Goal: Task Accomplishment & Management: Manage account settings

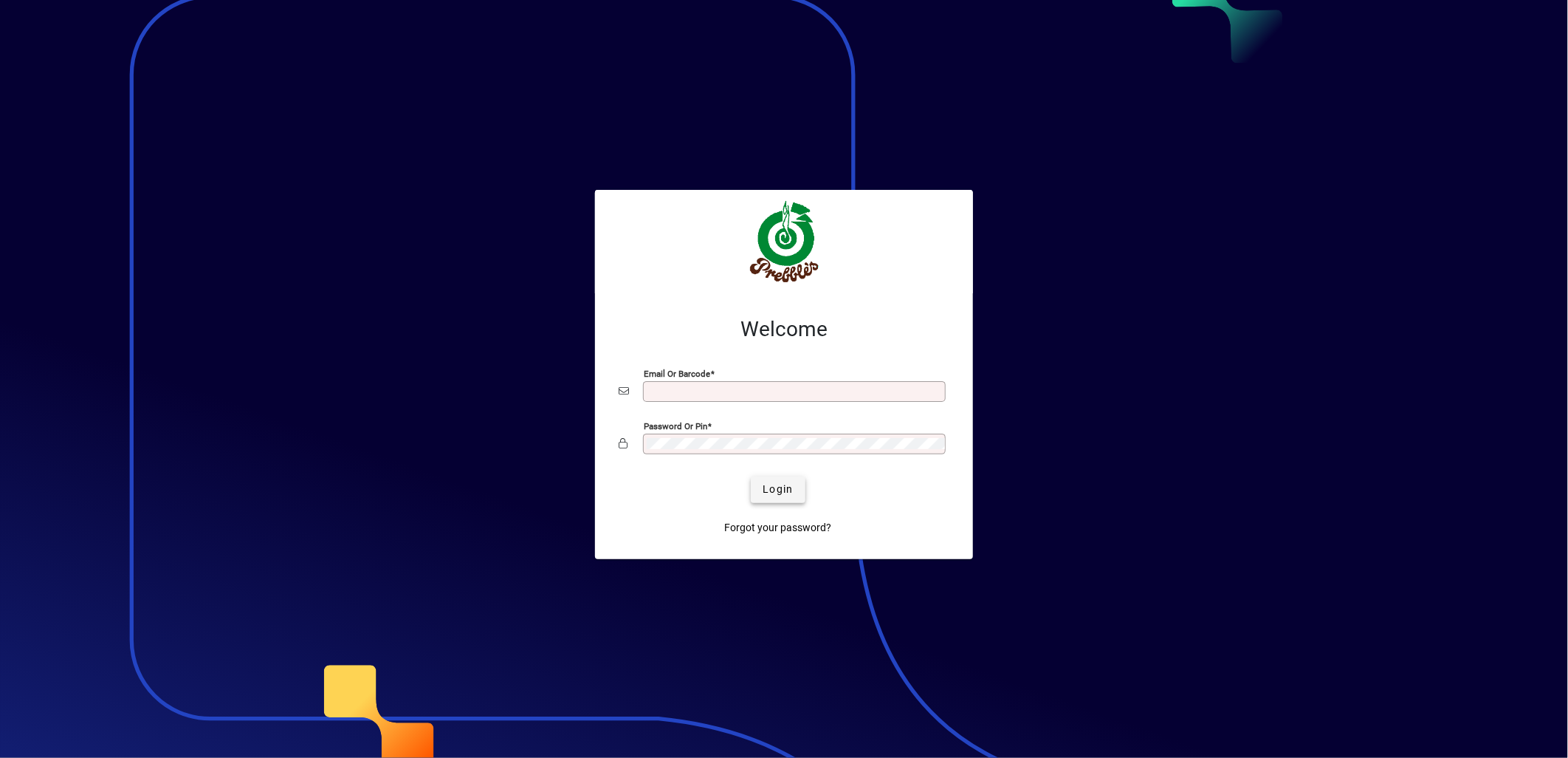
type input "**********"
click at [764, 491] on span "Login" at bounding box center [778, 489] width 31 height 15
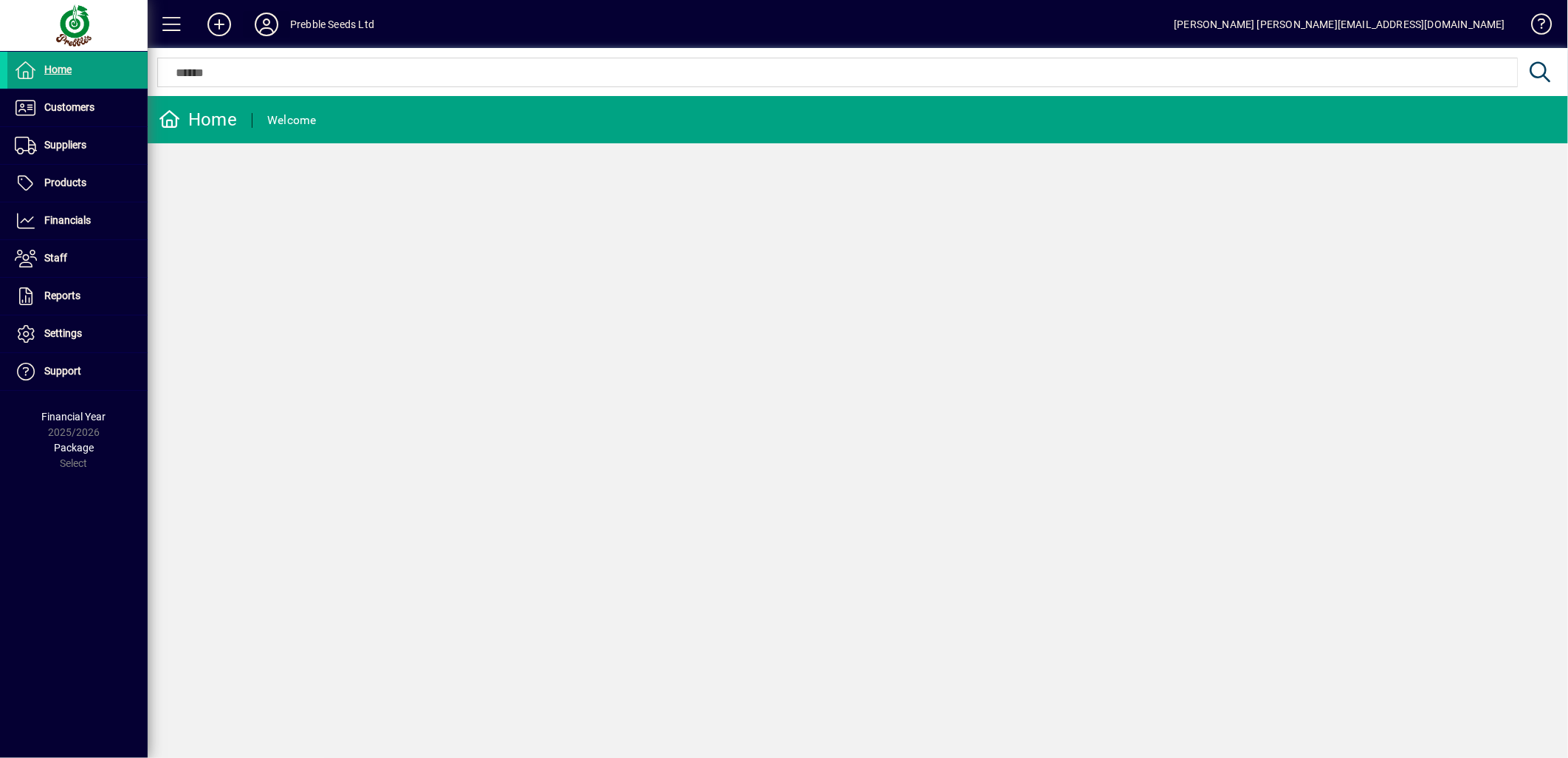
click at [266, 25] on icon at bounding box center [266, 25] width 30 height 24
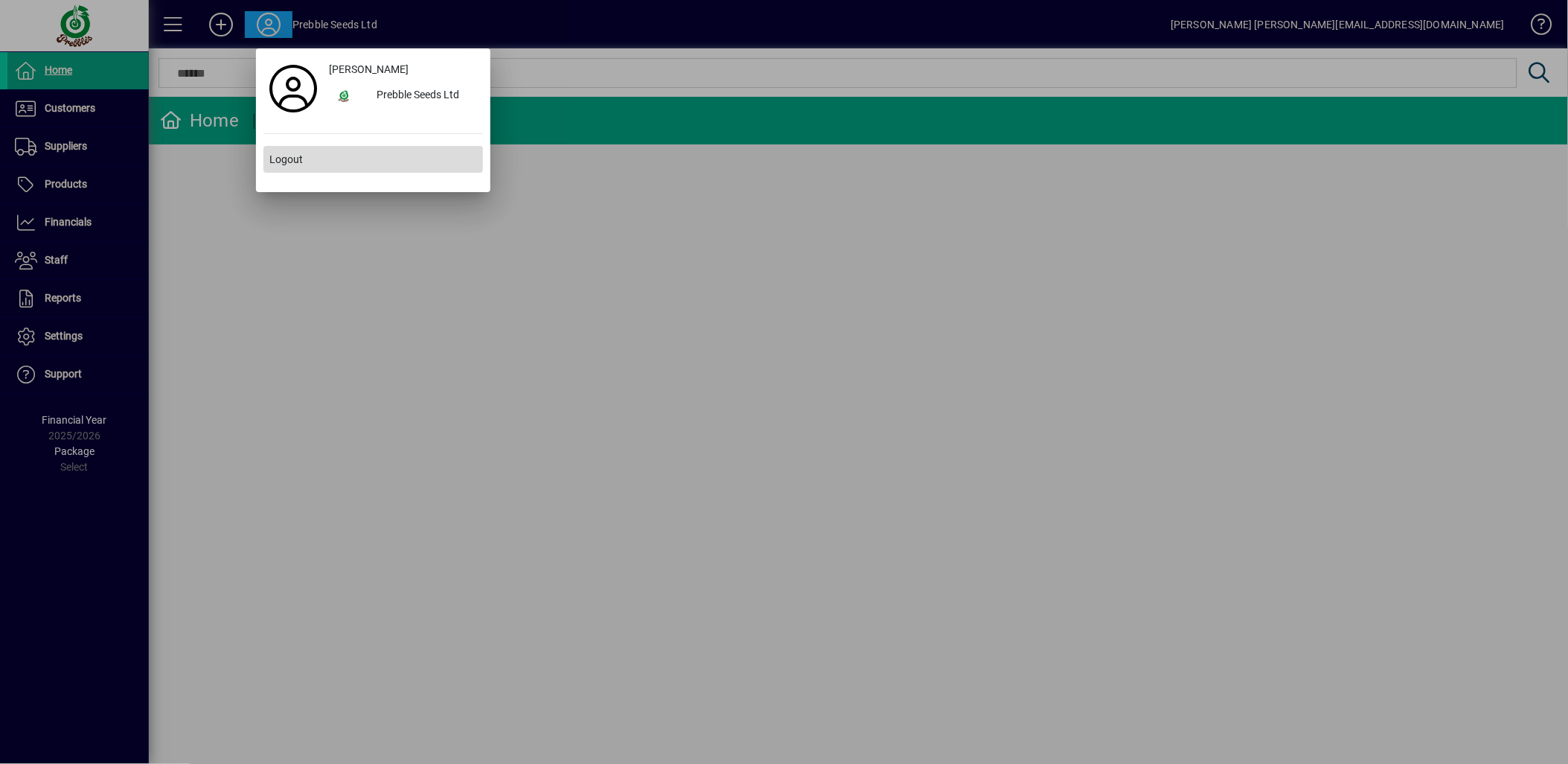
click at [301, 163] on span "Logout" at bounding box center [286, 159] width 33 height 15
